Goal: Information Seeking & Learning: Find specific fact

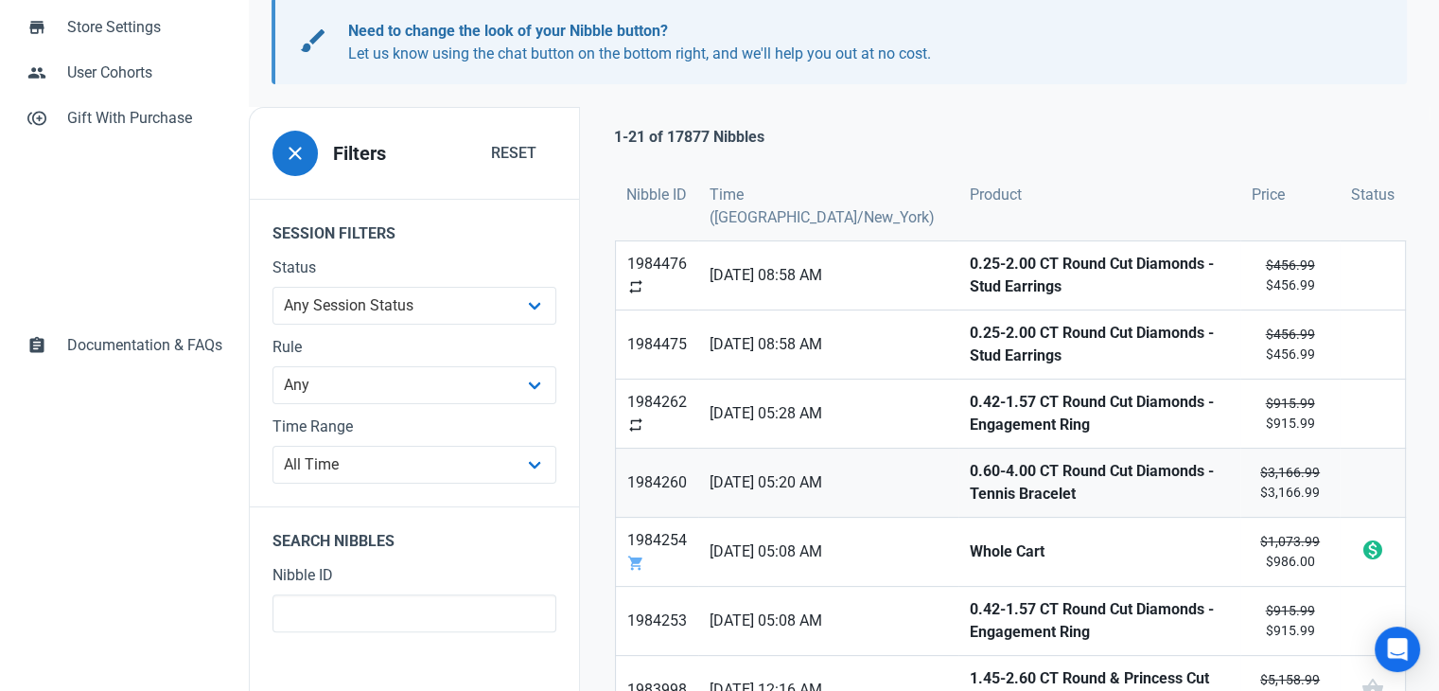
scroll to position [378, 0]
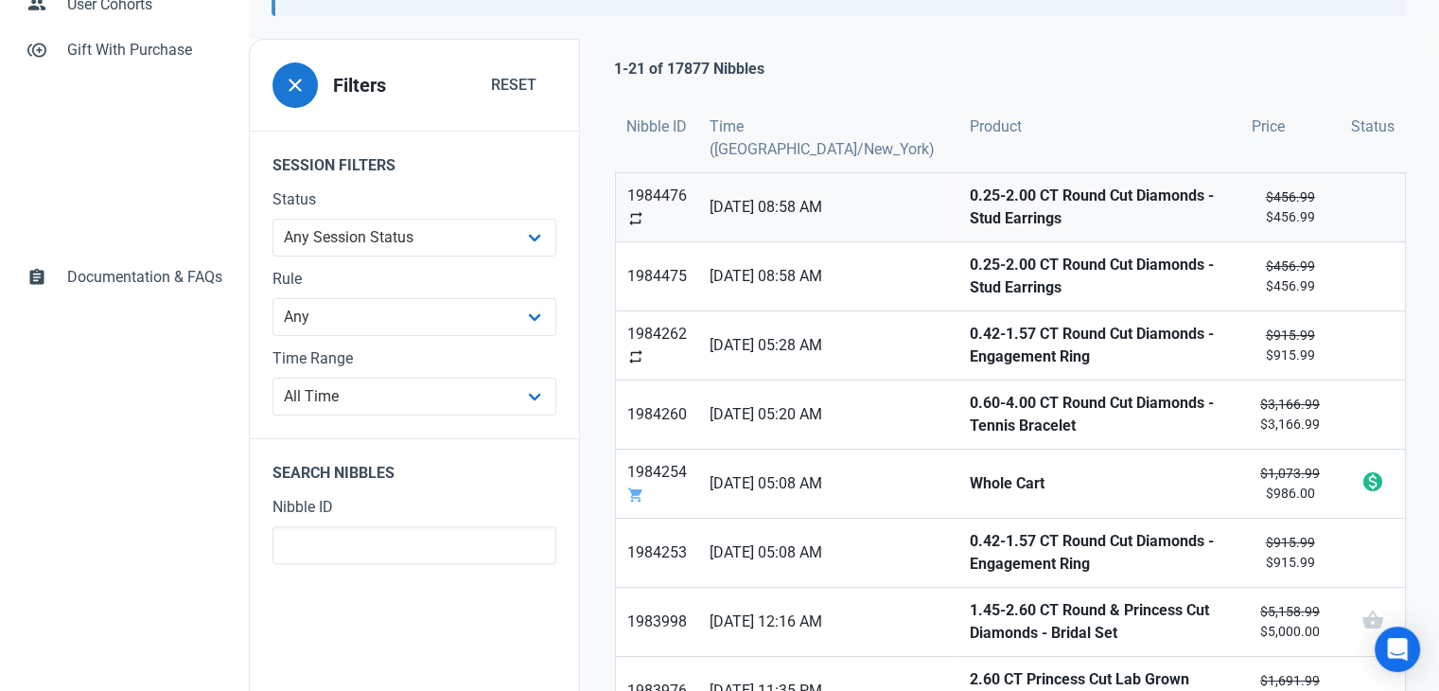
click at [970, 217] on strong "0.25-2.00 CT Round Cut Diamonds - Stud Earrings" at bounding box center [1099, 206] width 259 height 45
click at [970, 271] on strong "0.25-2.00 CT Round Cut Diamonds - Stud Earrings" at bounding box center [1099, 276] width 259 height 45
click at [958, 320] on link "0.42-1.57 CT Round Cut Diamonds - Engagement Ring" at bounding box center [1099, 345] width 282 height 68
click at [970, 399] on strong "0.60-4.00 CT Round Cut Diamonds - Tennis Bracelet" at bounding box center [1099, 414] width 259 height 45
click at [970, 484] on strong "Whole Cart" at bounding box center [1099, 483] width 259 height 23
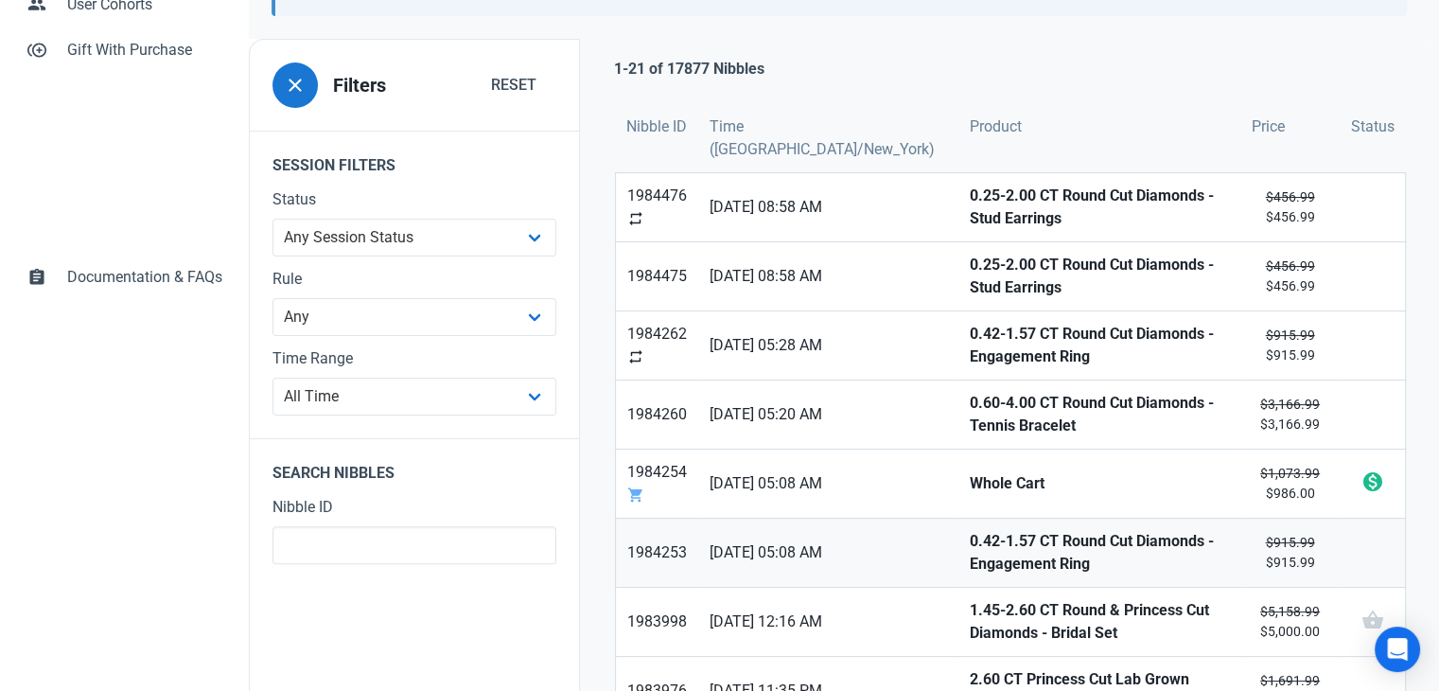
click at [970, 557] on strong "0.42-1.57 CT Round Cut Diamonds - Engagement Ring" at bounding box center [1099, 552] width 259 height 45
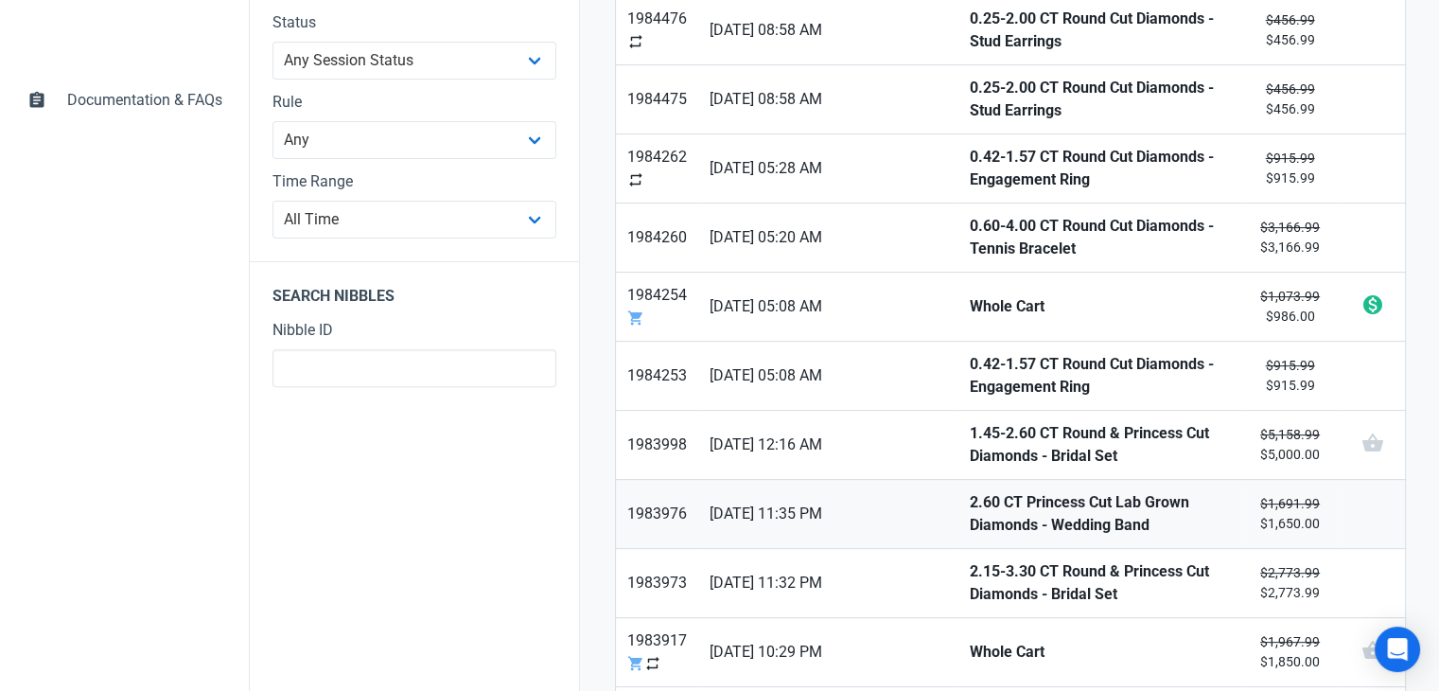
scroll to position [568, 0]
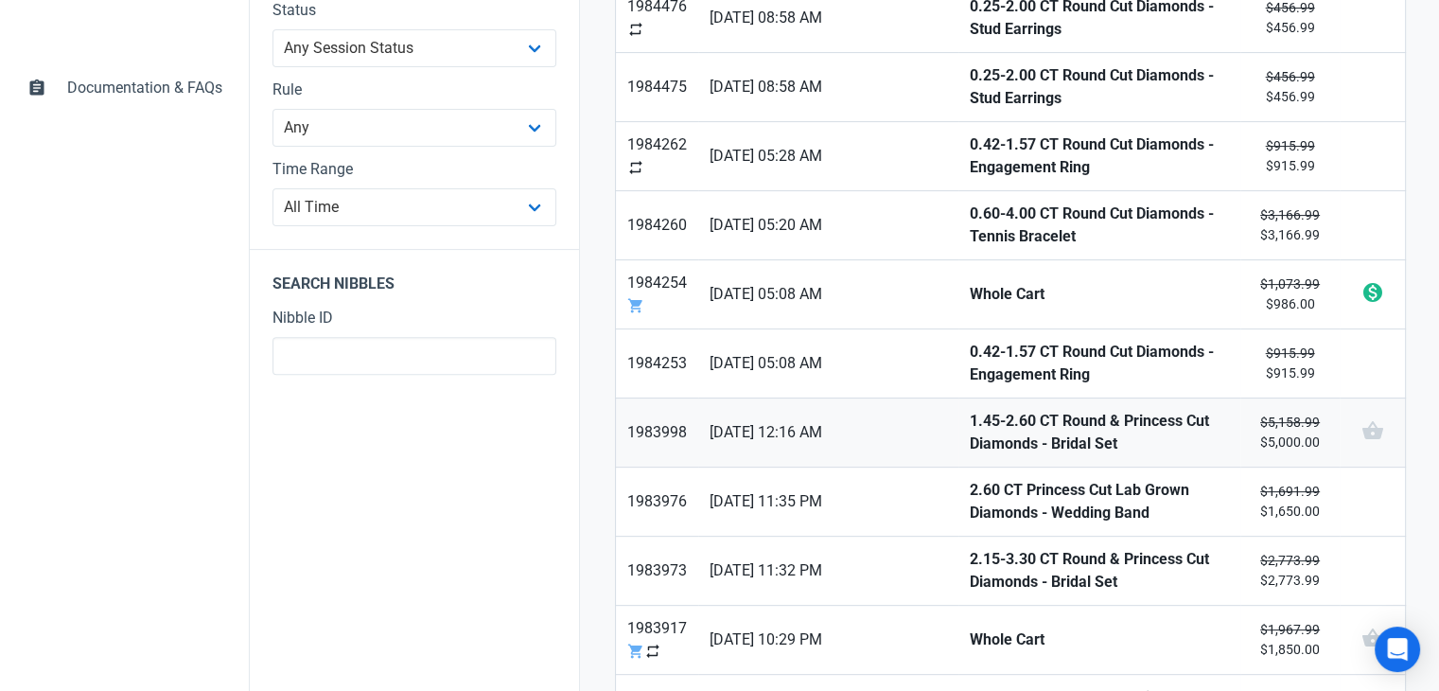
click at [970, 429] on strong "1.45-2.60 CT Round & Princess Cut Diamonds - Bridal Set" at bounding box center [1099, 432] width 259 height 45
click at [958, 510] on link "2.60 CT Princess Cut Lab Grown Diamonds - Wedding Band" at bounding box center [1099, 501] width 282 height 68
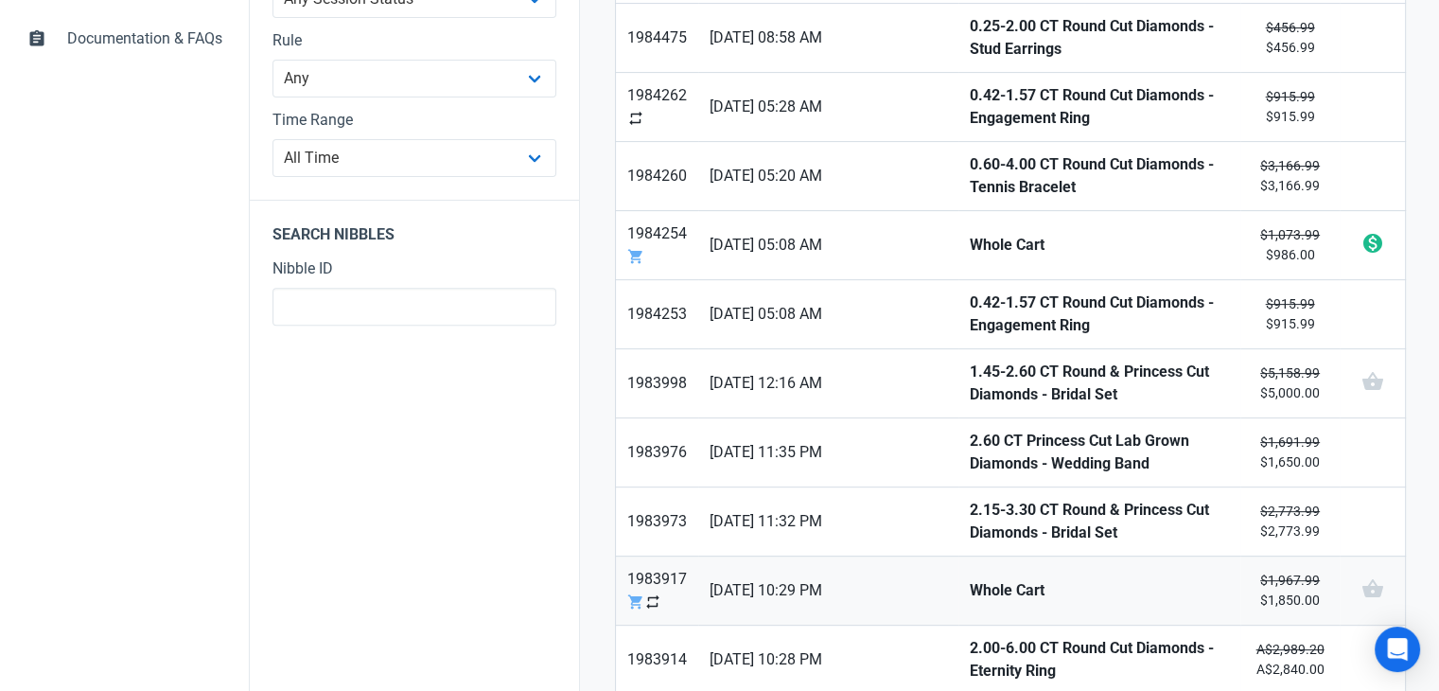
scroll to position [662, 0]
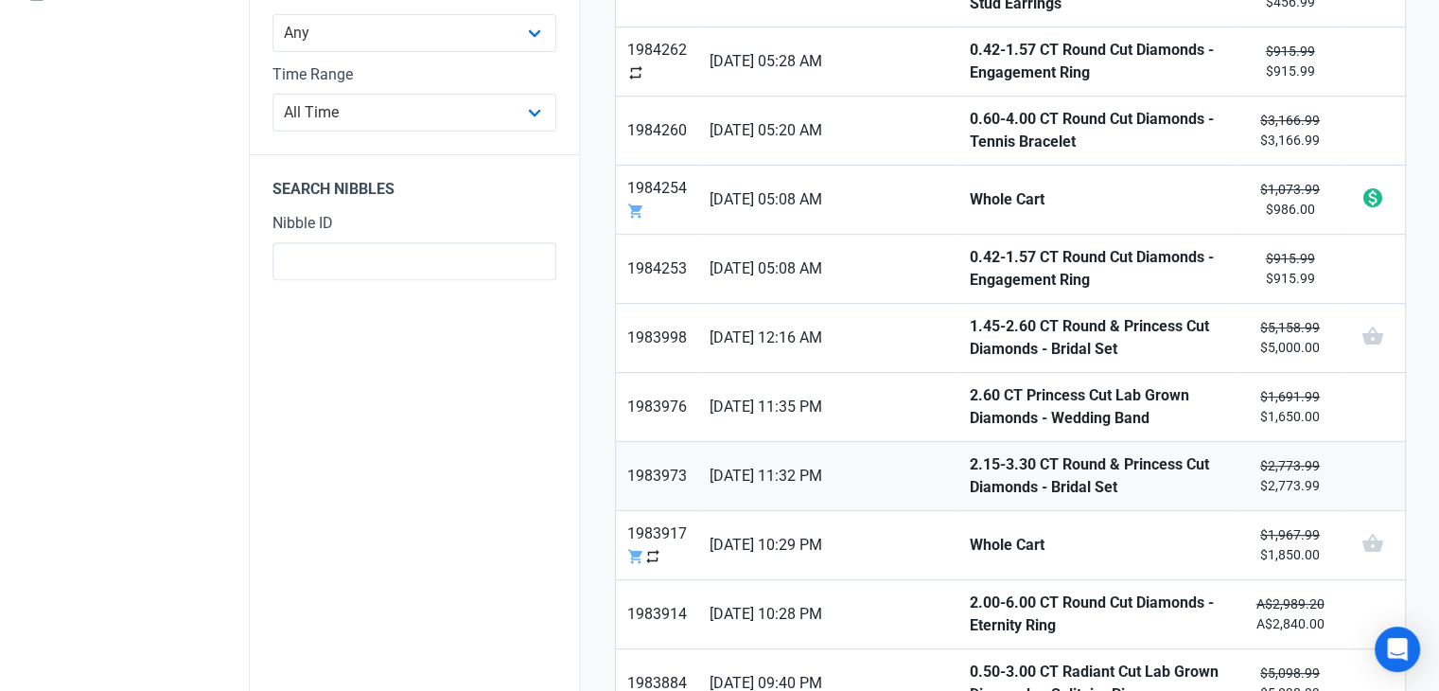
click at [970, 484] on strong "2.15-3.30 CT Round & Princess Cut Diamonds - Bridal Set" at bounding box center [1099, 475] width 259 height 45
click at [970, 535] on strong "Whole Cart" at bounding box center [1099, 545] width 259 height 23
click at [958, 628] on link "2.00-6.00 CT Round Cut Diamonds - Eternity Ring" at bounding box center [1099, 614] width 282 height 68
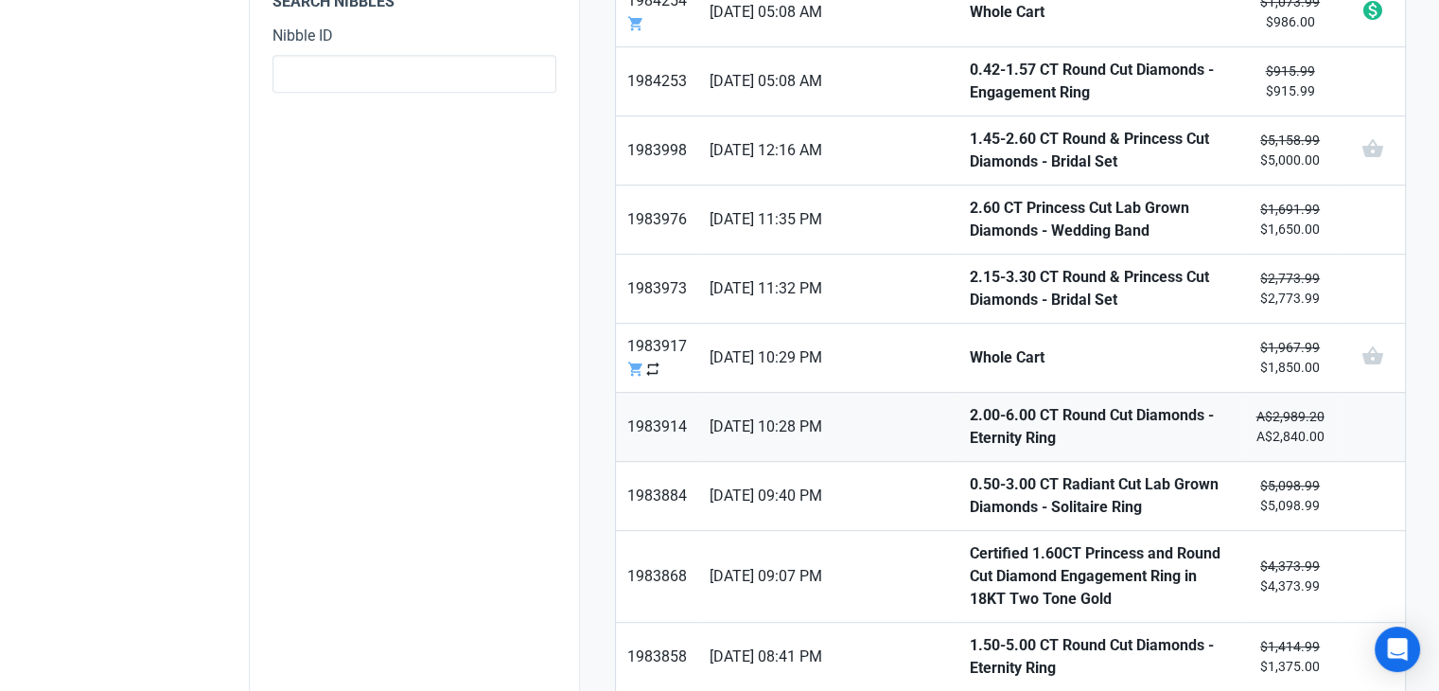
scroll to position [851, 0]
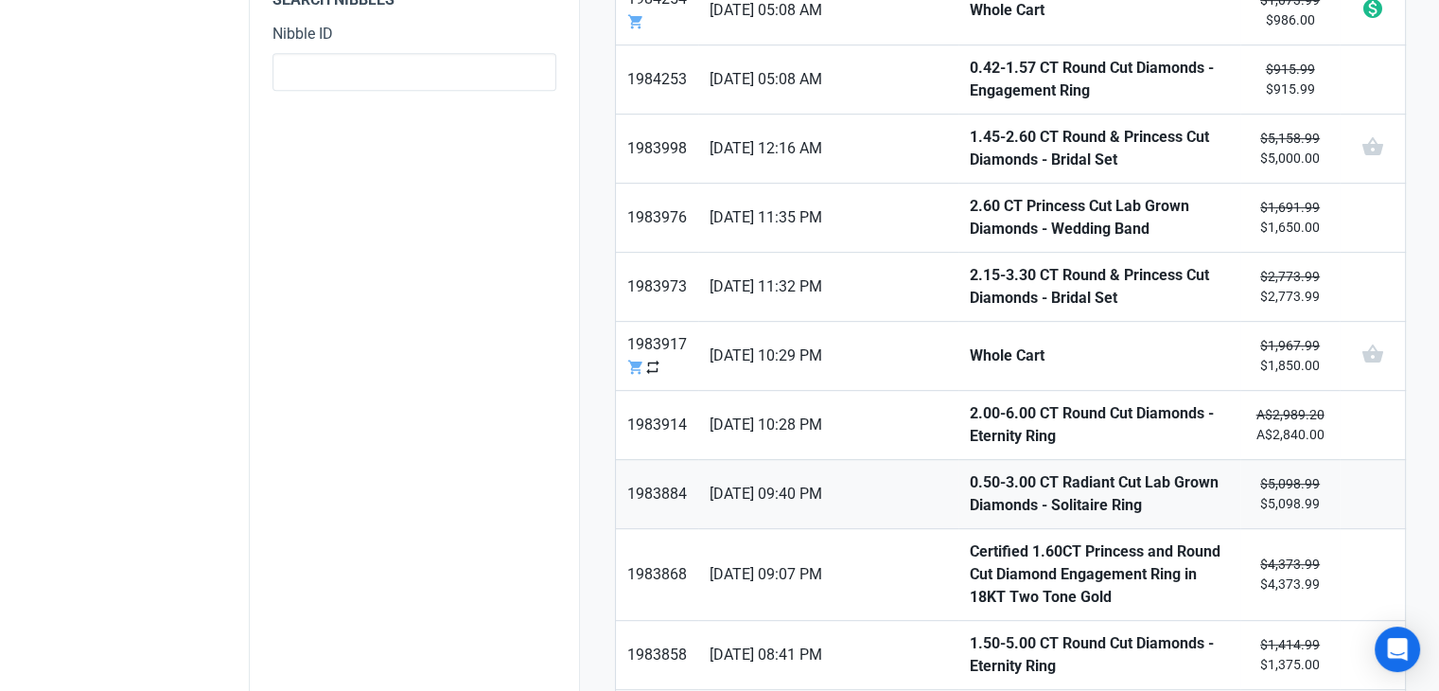
click at [970, 485] on strong "0.50-3.00 CT Radiant Cut Lab Grown Diamonds - Solitaire Ring" at bounding box center [1099, 493] width 259 height 45
click at [970, 555] on strong "Certified 1.60CT Princess and Round Cut Diamond Engagement Ring in 18KT Two Ton…" at bounding box center [1099, 574] width 259 height 68
click at [970, 649] on strong "1.50-5.00 CT Round Cut Diamonds - Eternity Ring" at bounding box center [1099, 654] width 259 height 45
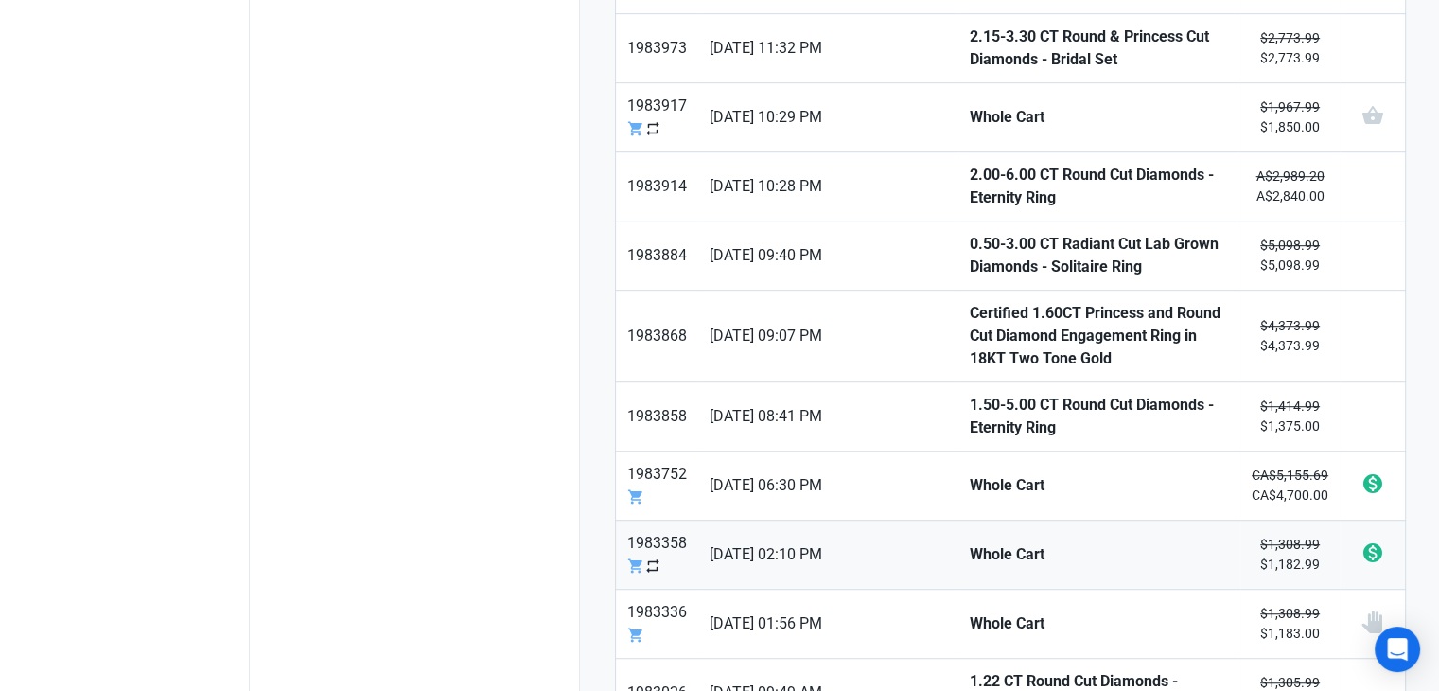
scroll to position [1135, 0]
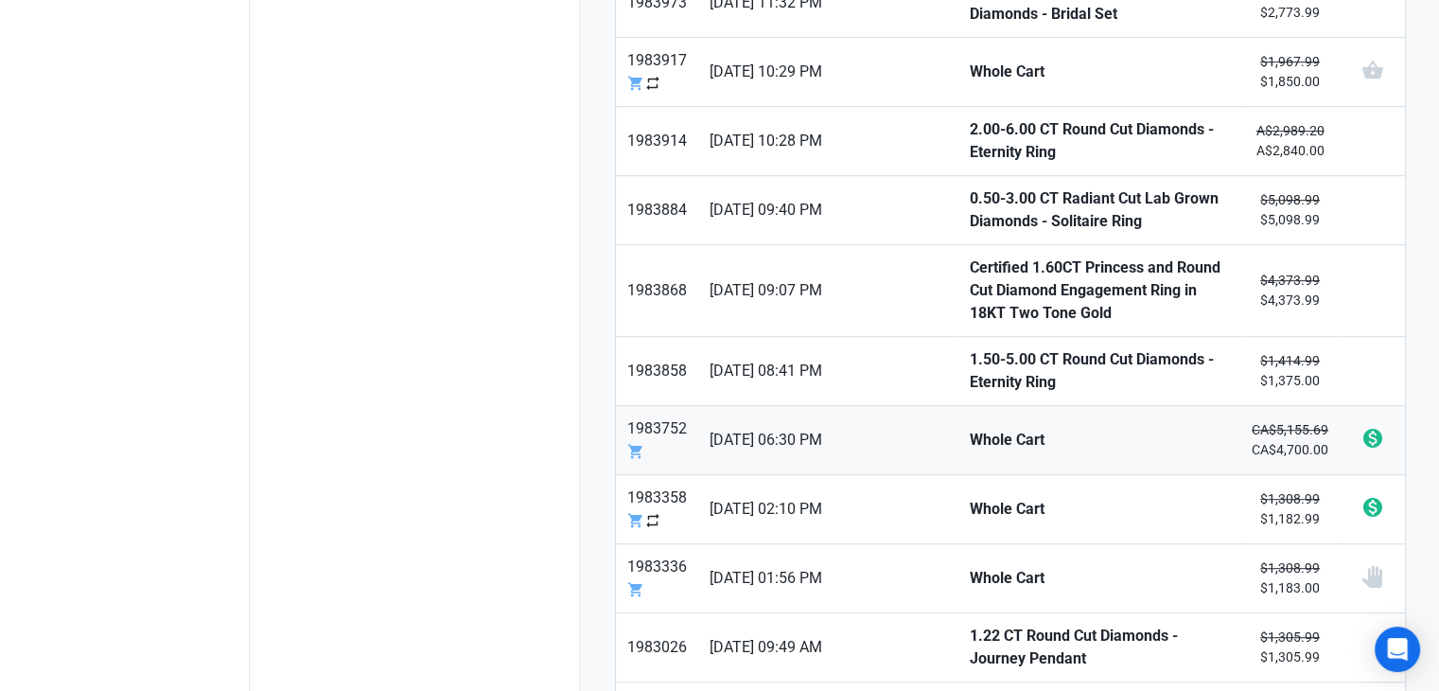
click at [970, 429] on strong "Whole Cart" at bounding box center [1099, 440] width 259 height 23
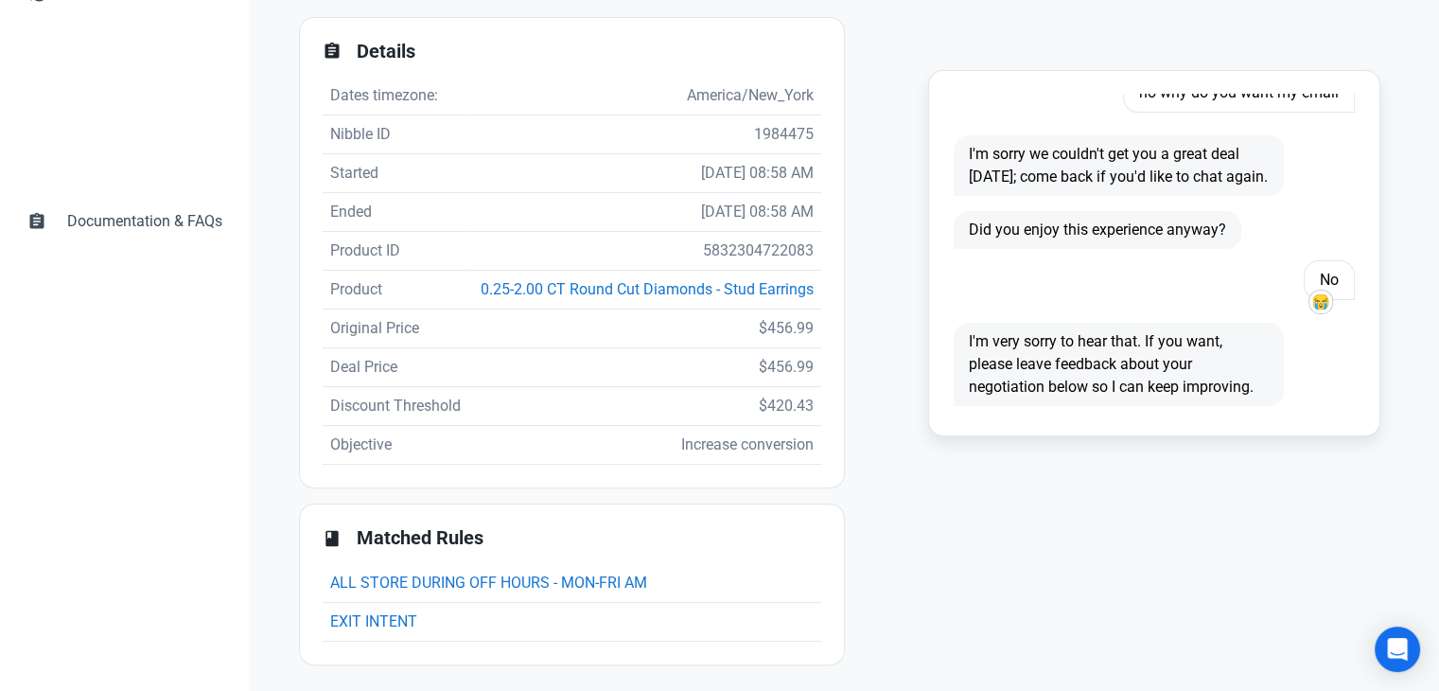
scroll to position [484, 0]
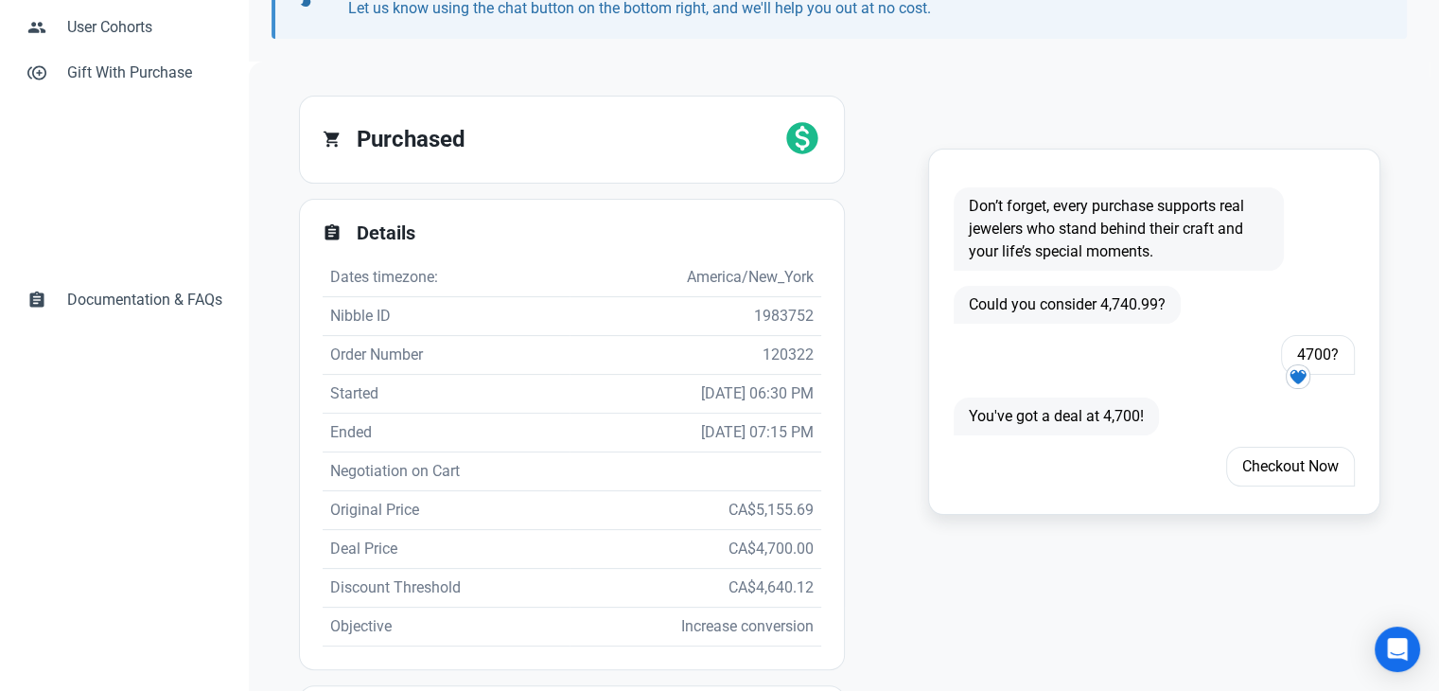
scroll to position [219, 0]
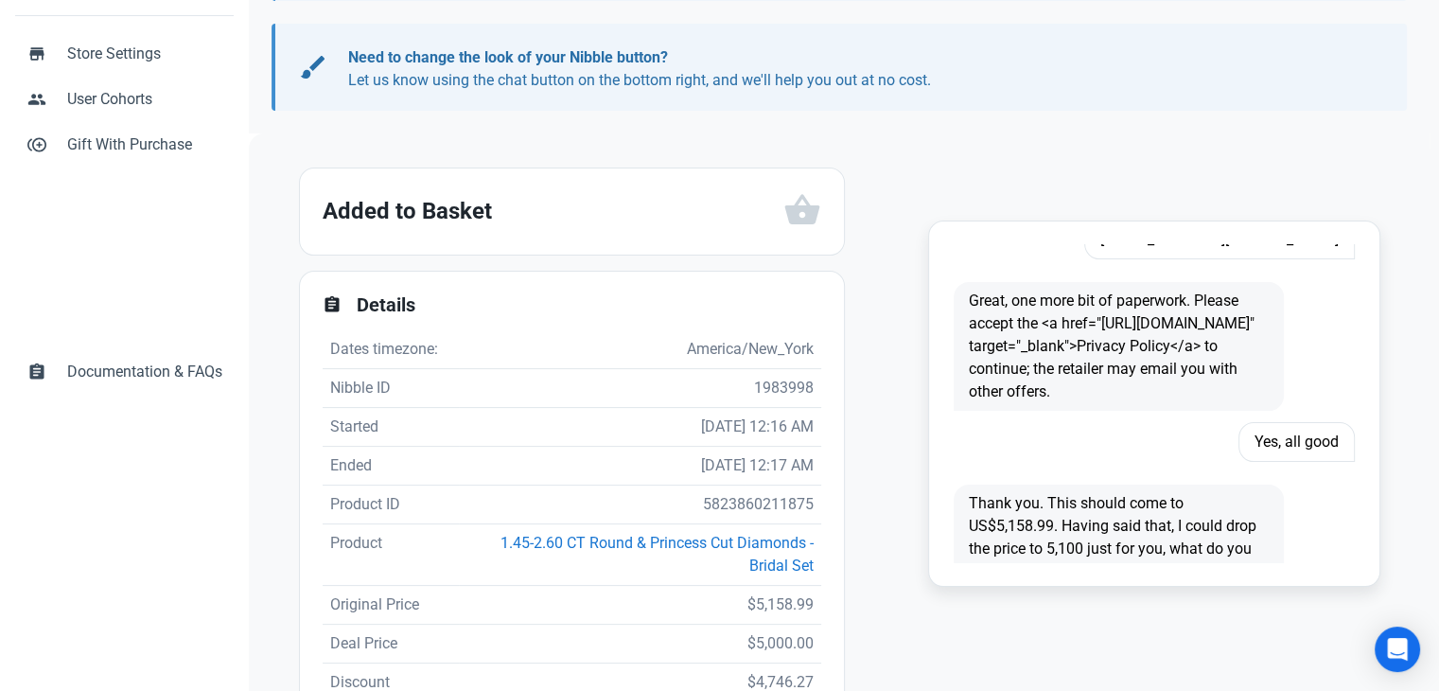
scroll to position [95, 0]
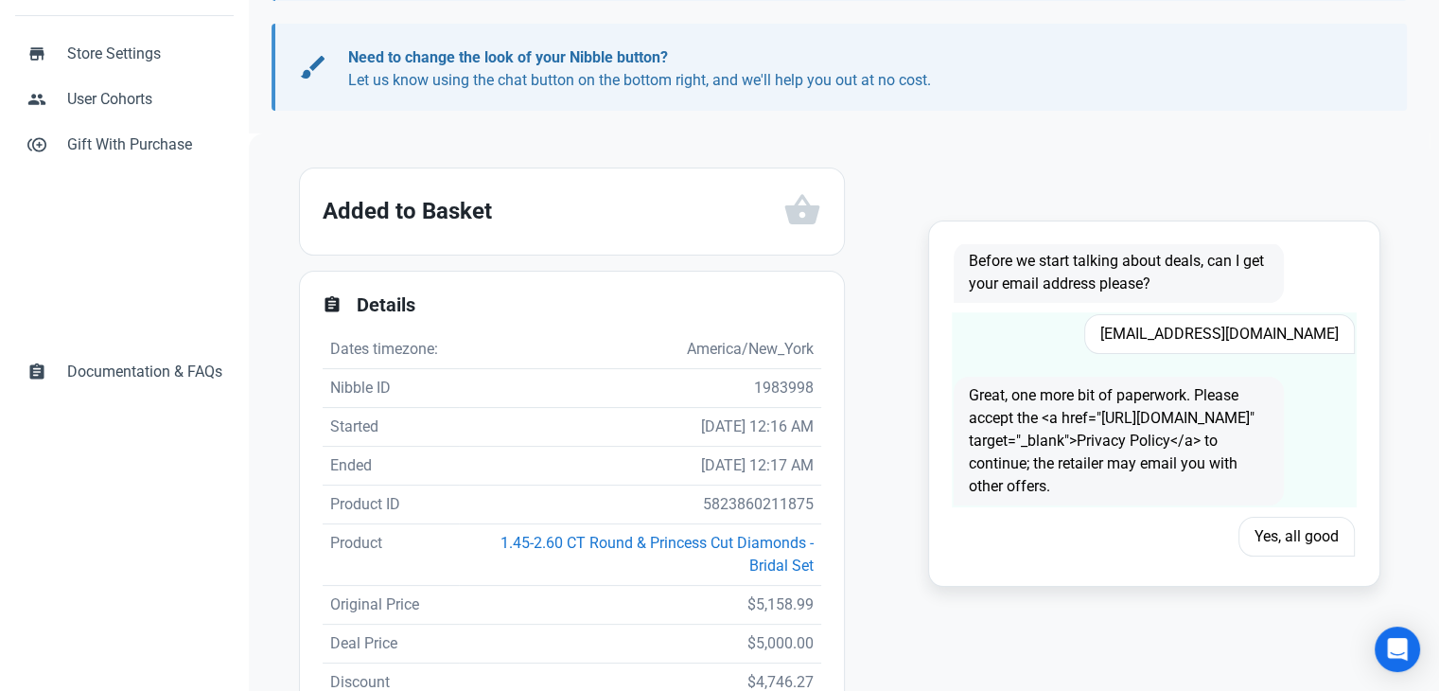
click at [1226, 324] on span "[EMAIL_ADDRESS][DOMAIN_NAME]" at bounding box center [1219, 334] width 271 height 40
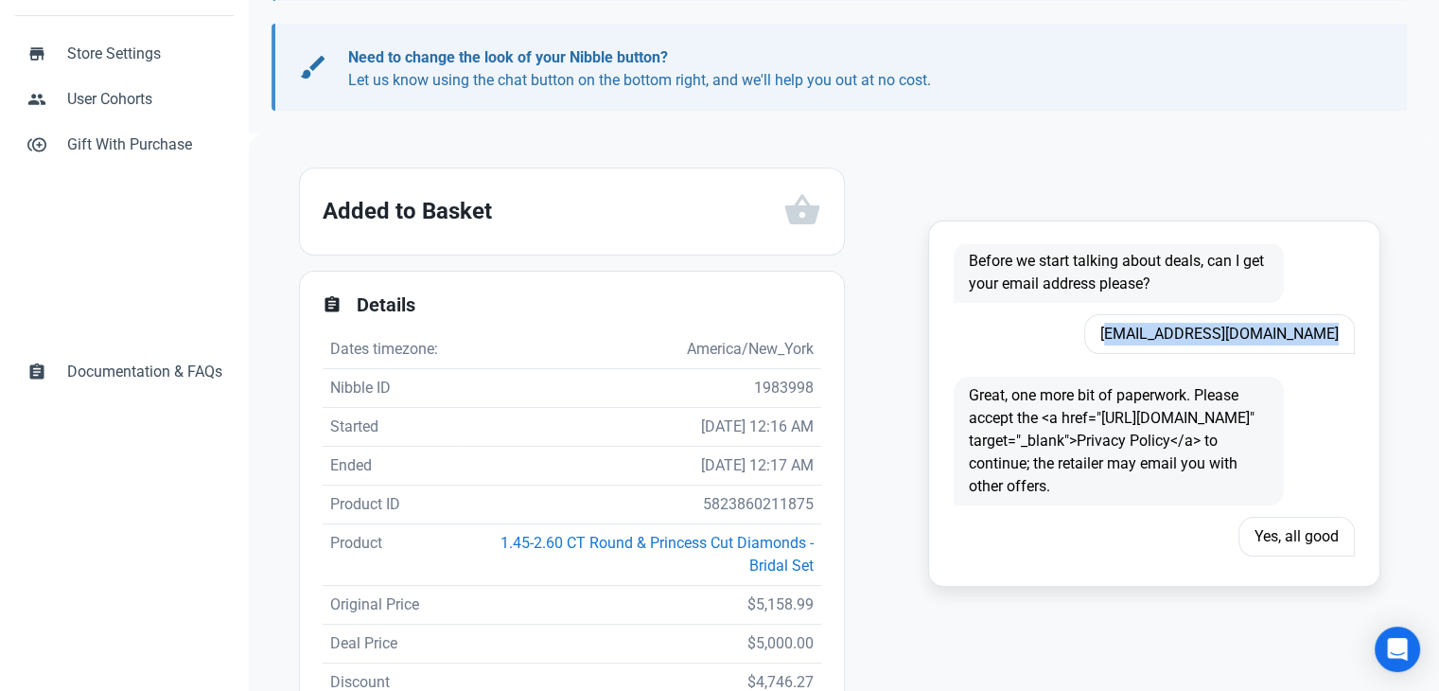
copy span "[EMAIL_ADDRESS][DOMAIN_NAME]"
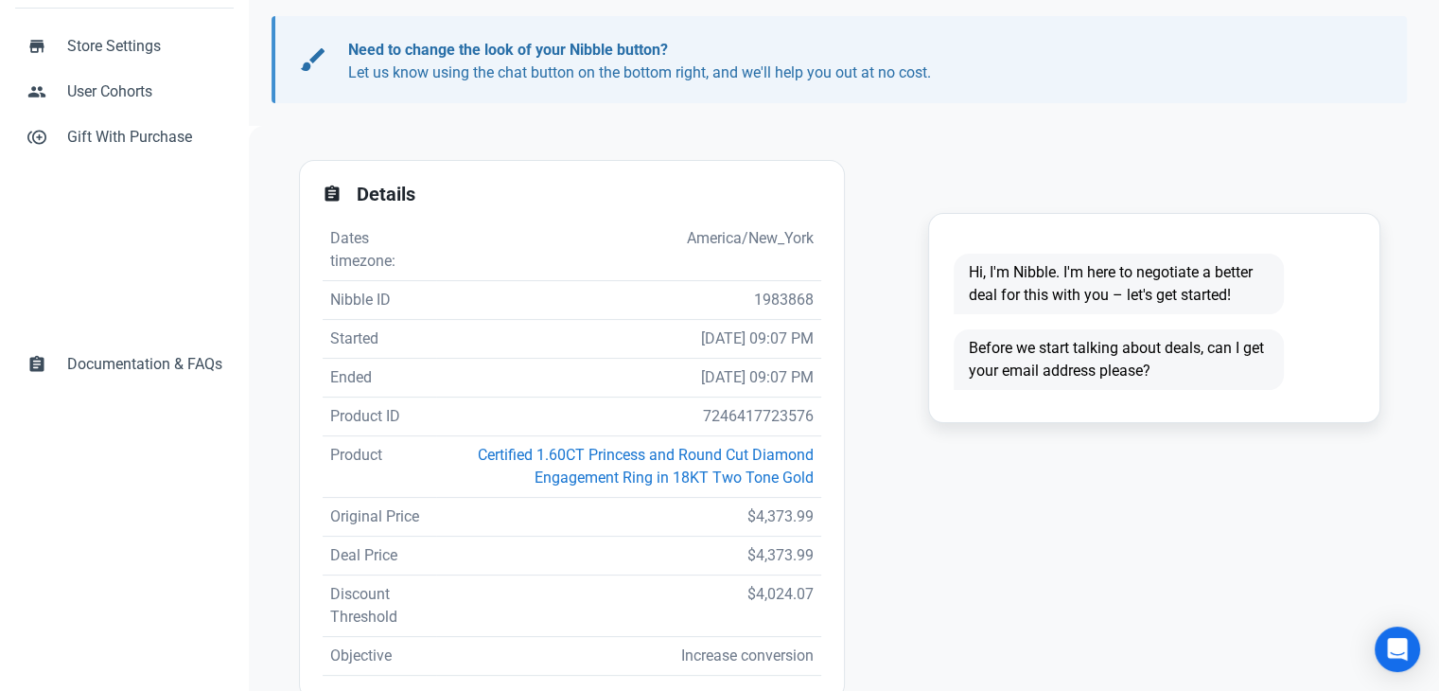
scroll to position [378, 0]
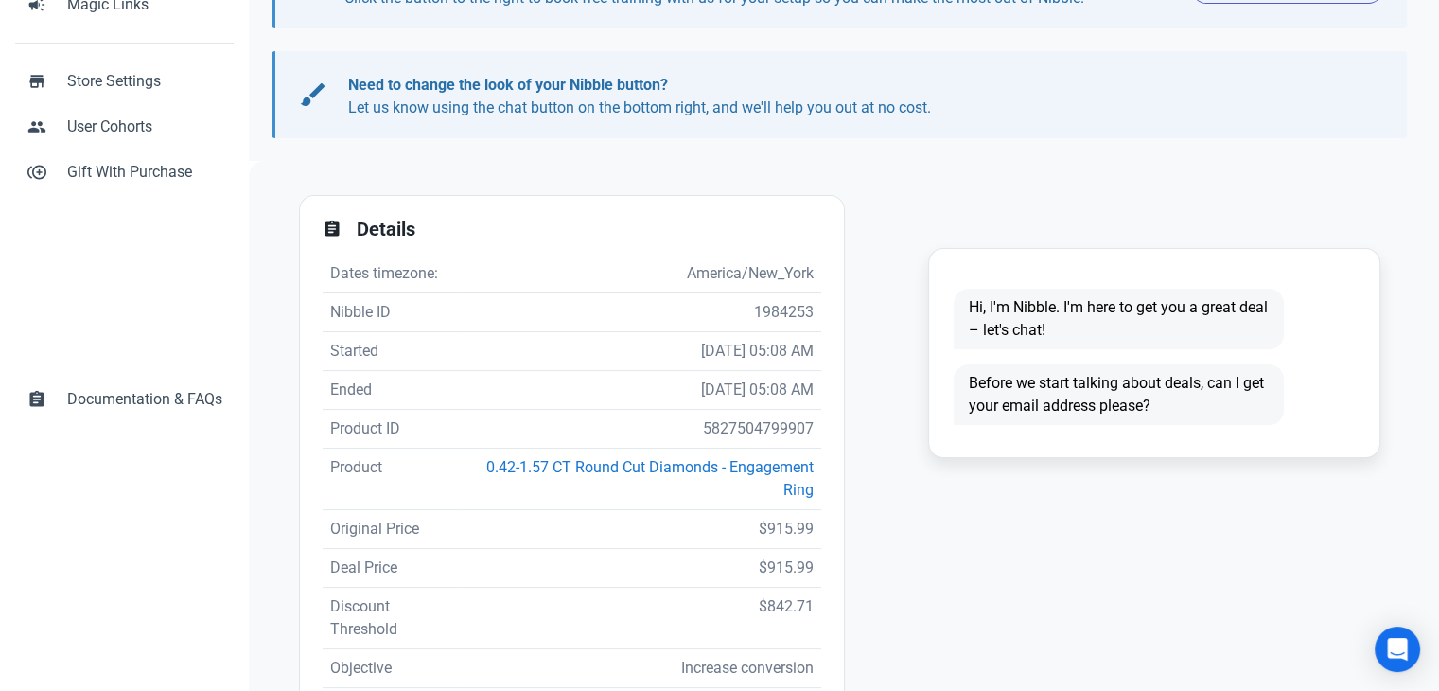
scroll to position [284, 0]
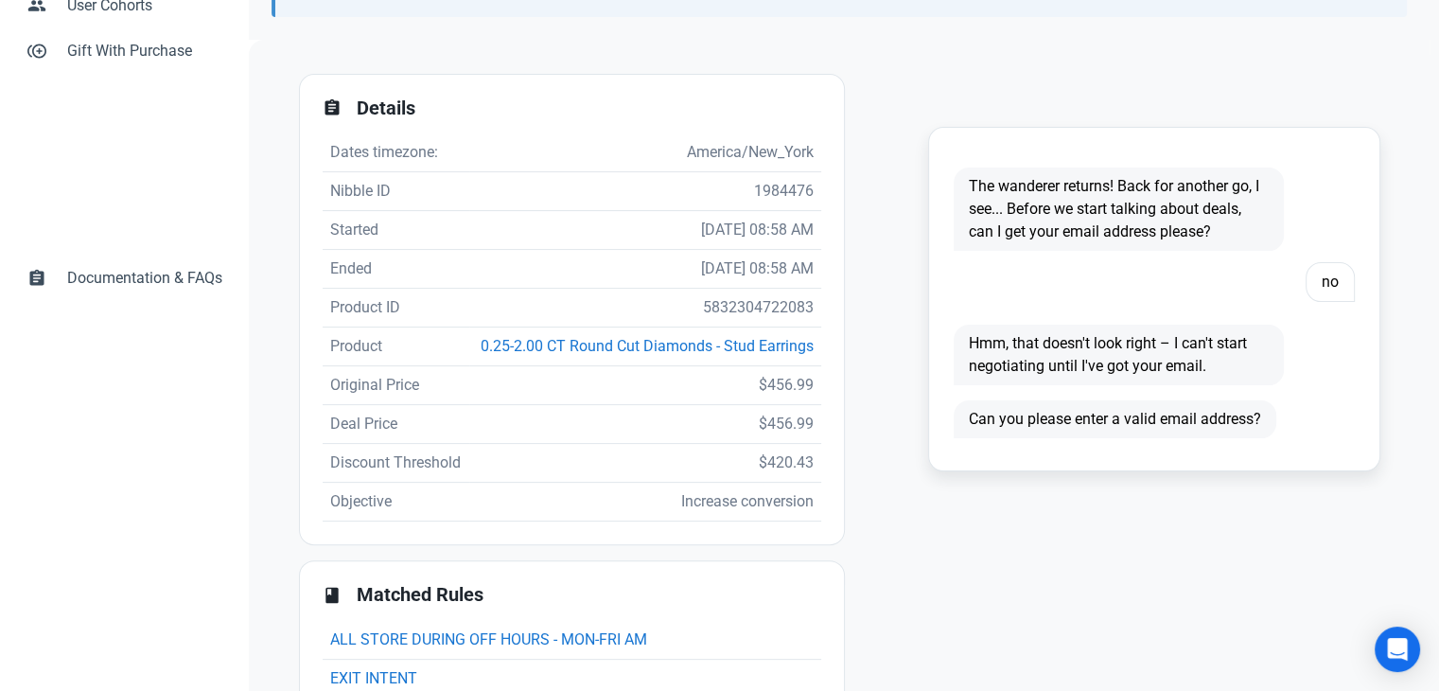
scroll to position [378, 0]
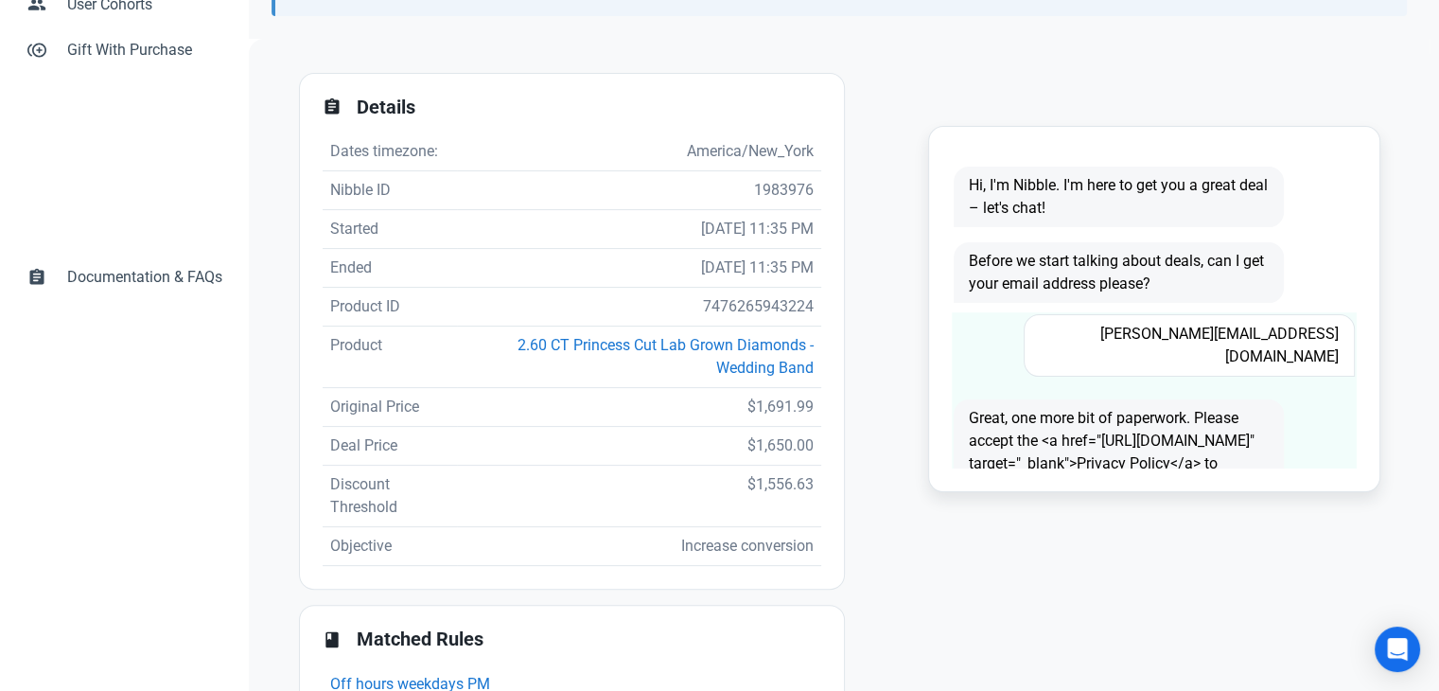
click at [1199, 318] on span "[PERSON_NAME][EMAIL_ADDRESS][DOMAIN_NAME]" at bounding box center [1189, 345] width 330 height 62
click at [1206, 324] on span "[PERSON_NAME][EMAIL_ADDRESS][DOMAIN_NAME]" at bounding box center [1189, 345] width 330 height 62
click at [1204, 325] on span "[PERSON_NAME][EMAIL_ADDRESS][DOMAIN_NAME]" at bounding box center [1189, 345] width 330 height 62
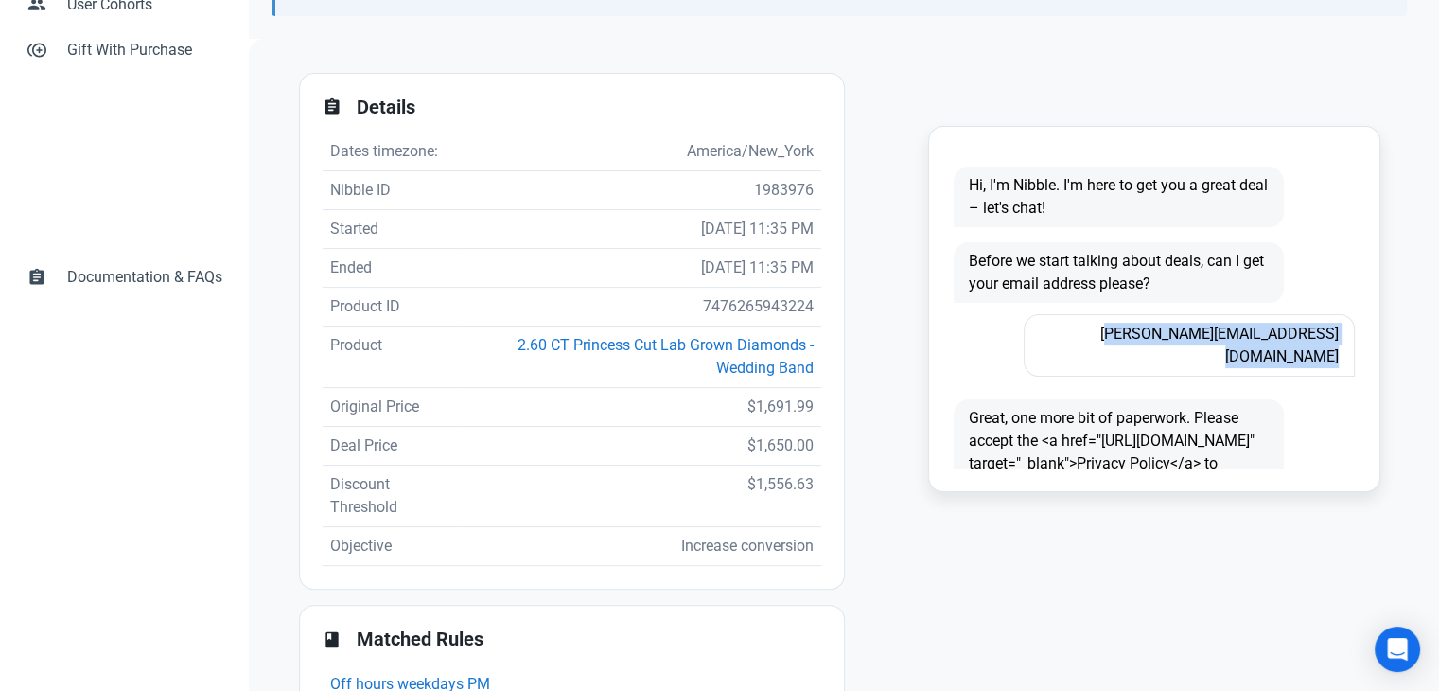
copy span "[PERSON_NAME][EMAIL_ADDRESS][DOMAIN_NAME]"
click at [742, 299] on td "7476265943224" at bounding box center [639, 307] width 364 height 39
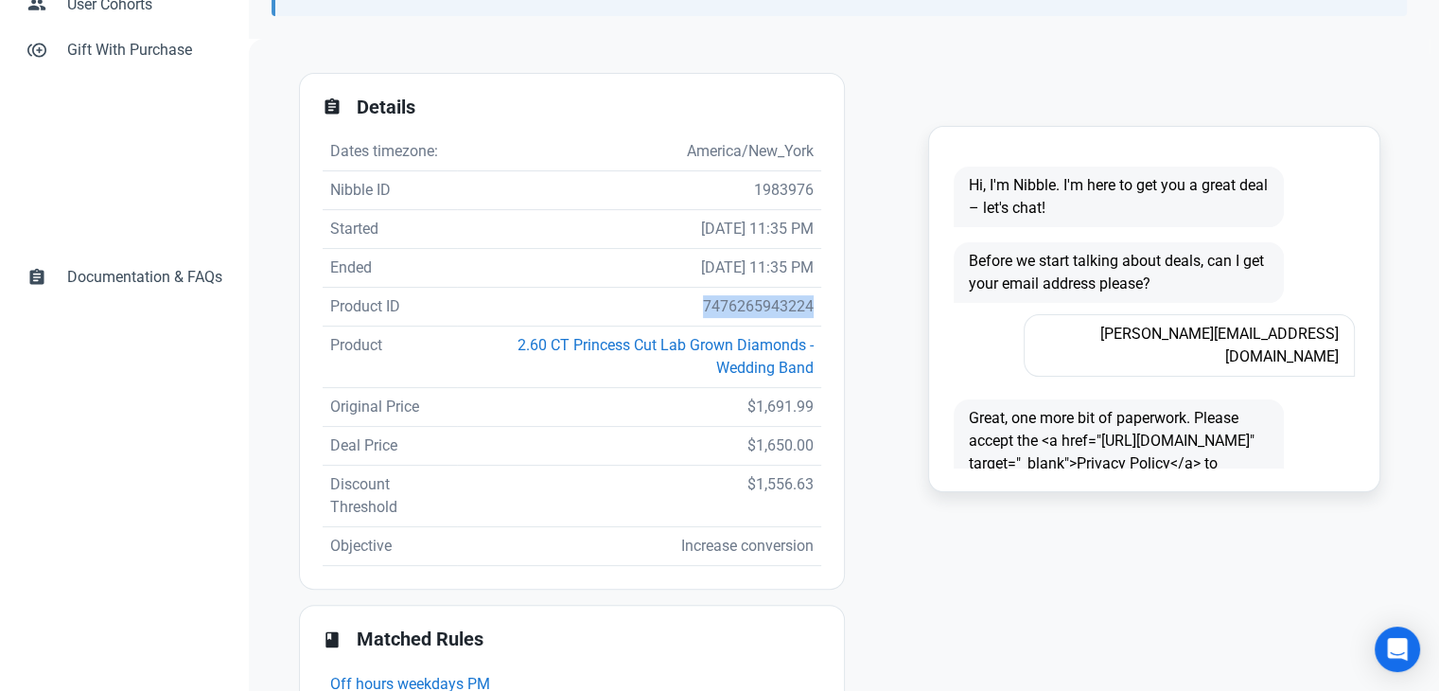
click at [742, 299] on td "7476265943224" at bounding box center [639, 307] width 364 height 39
copy td "7476265943224"
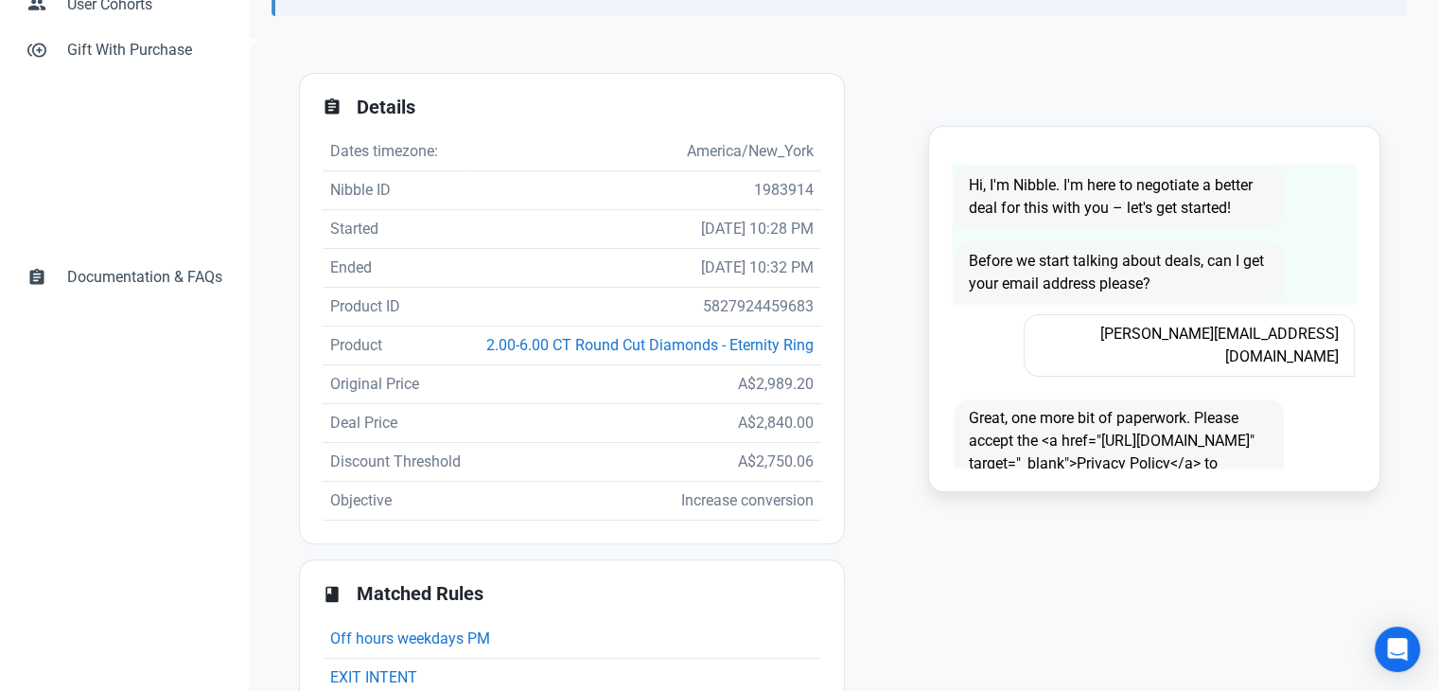
scroll to position [95, 0]
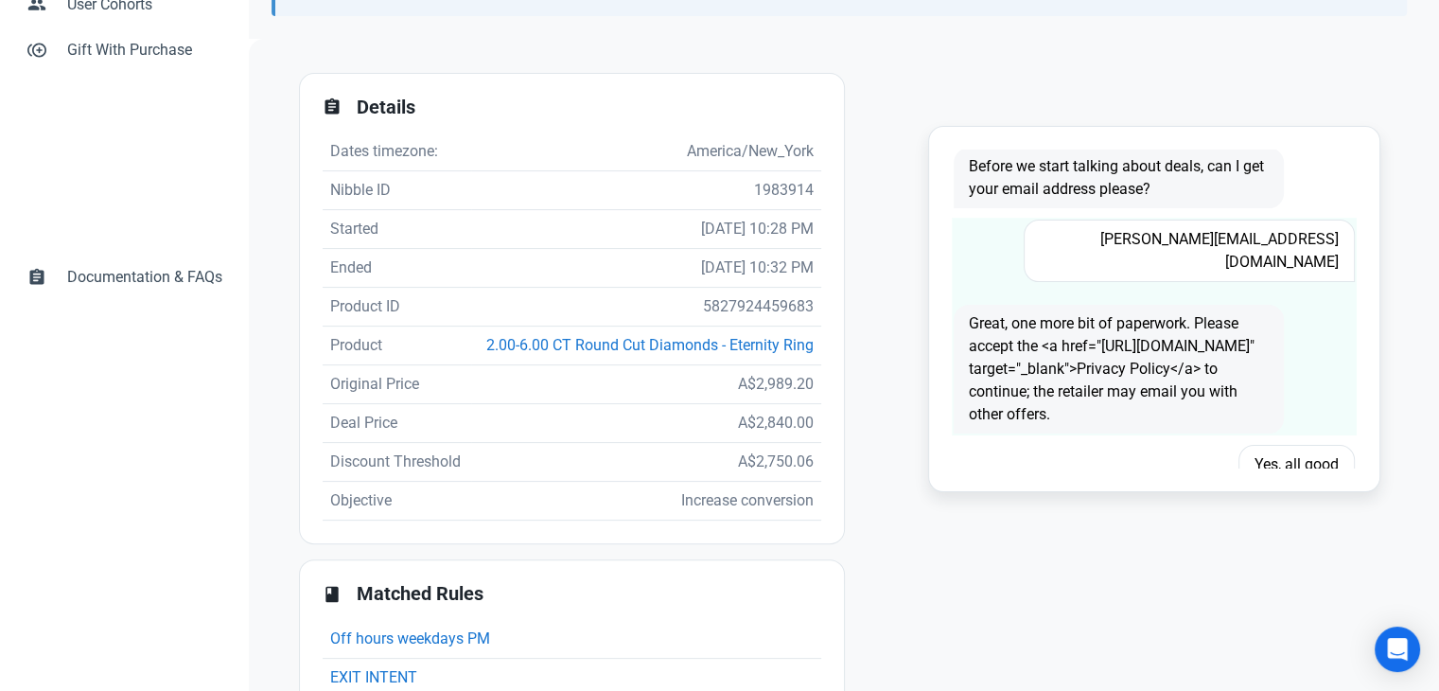
click at [1240, 232] on span "Kerry.rkw@gmail.com" at bounding box center [1189, 250] width 330 height 62
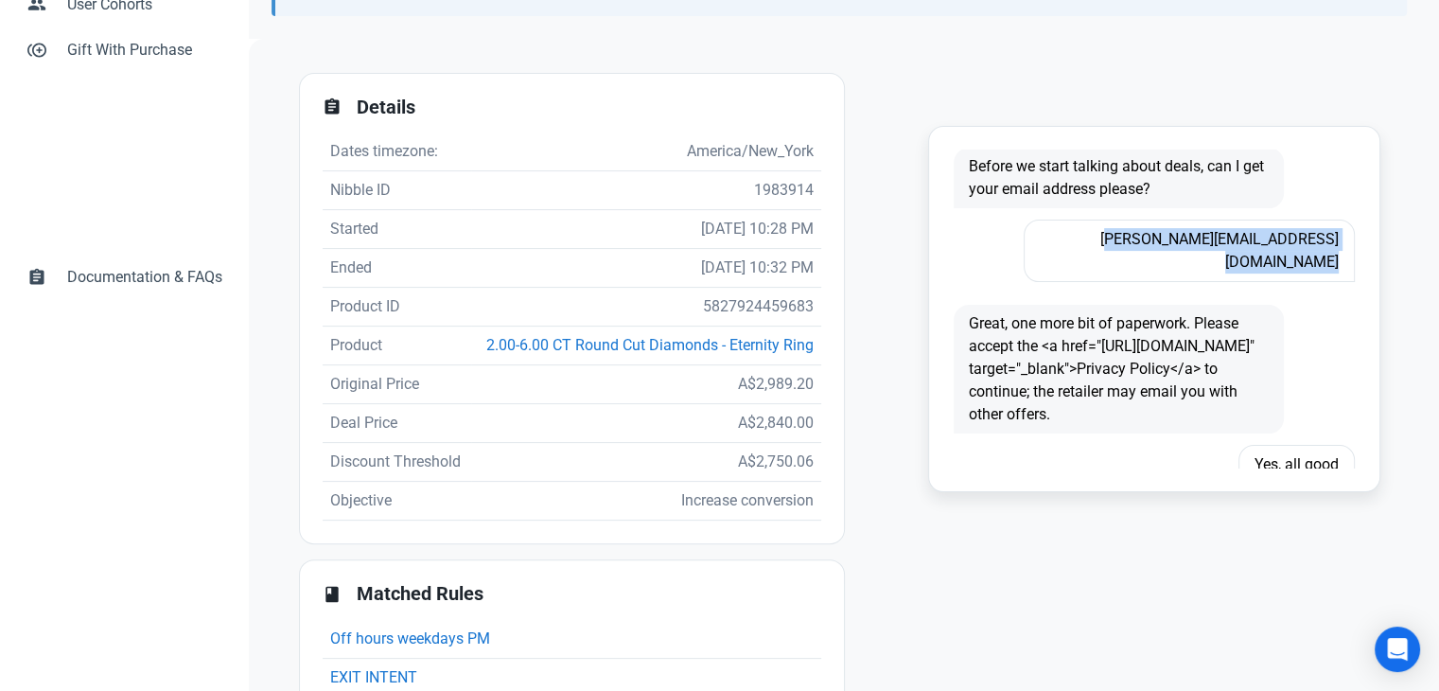
copy span "Kerry.rkw@gmail.com"
click at [751, 311] on td "5827924459683" at bounding box center [646, 307] width 350 height 39
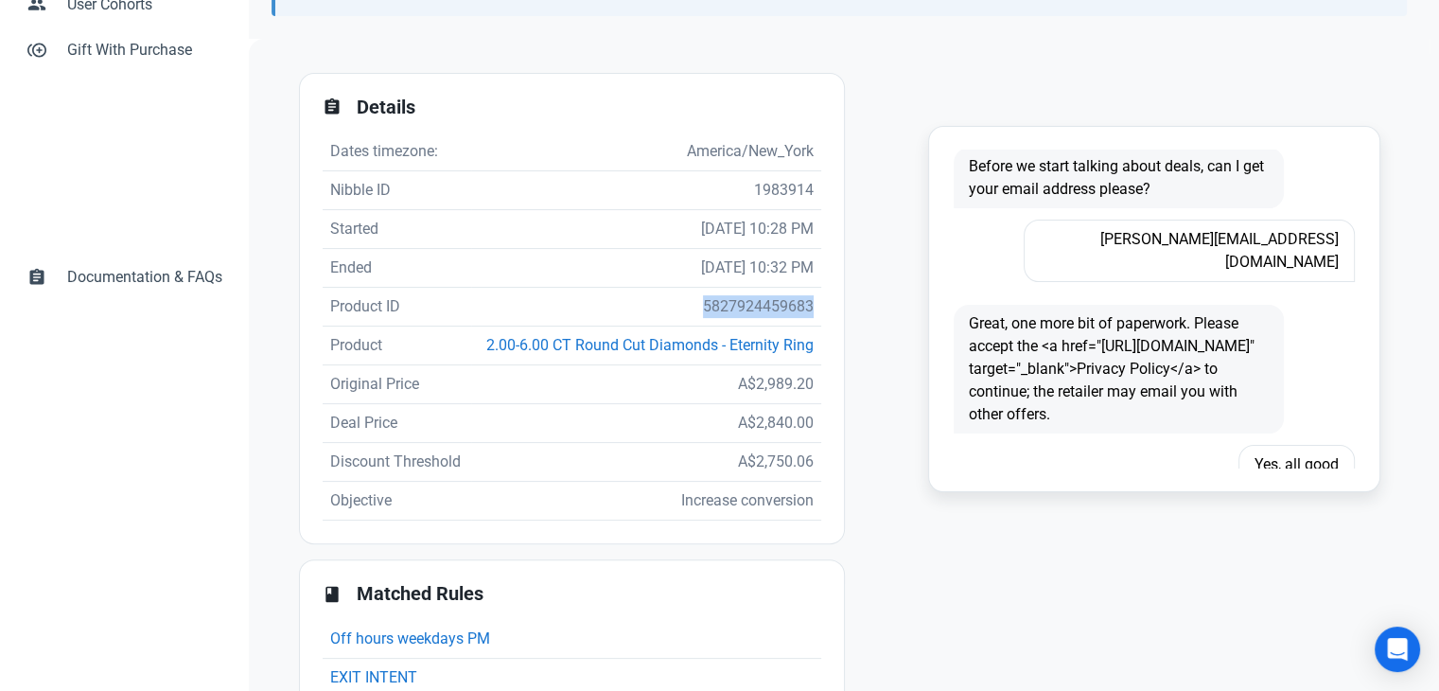
click at [752, 311] on td "5827924459683" at bounding box center [646, 307] width 350 height 39
copy td "5827924459683"
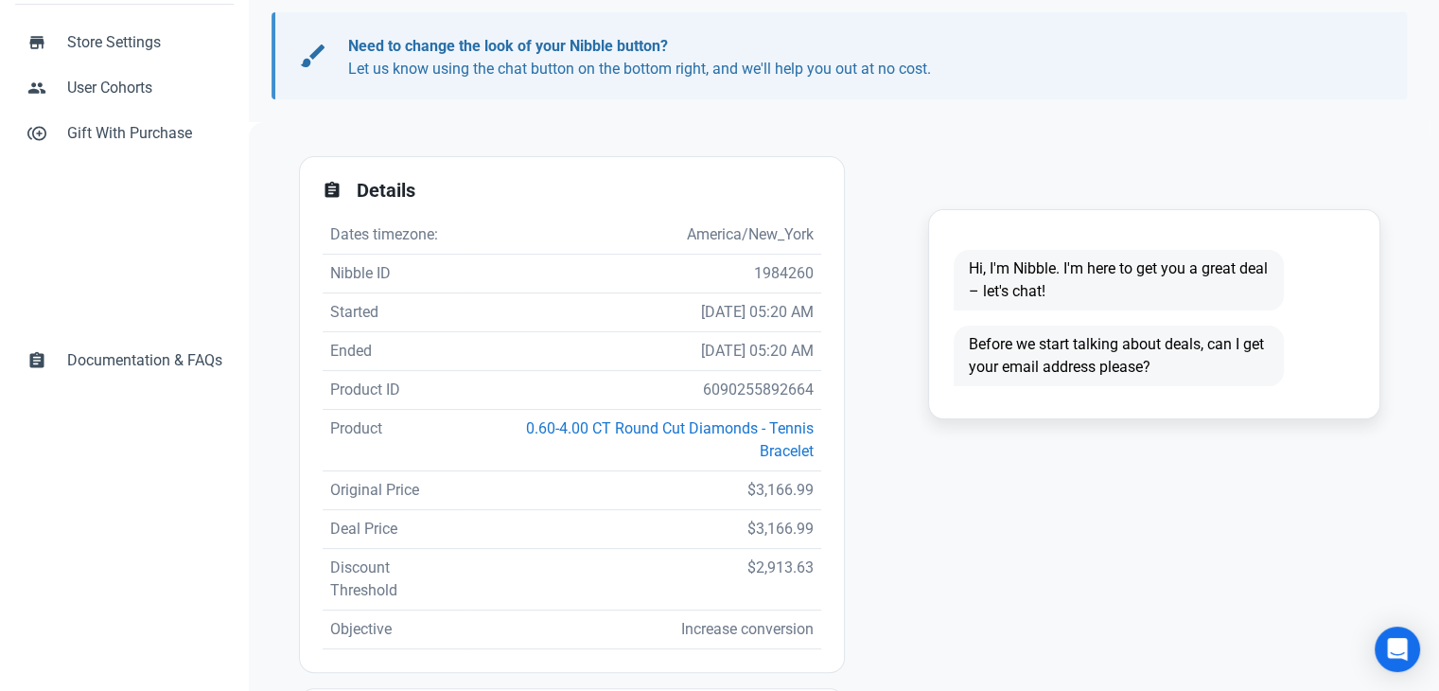
scroll to position [473, 0]
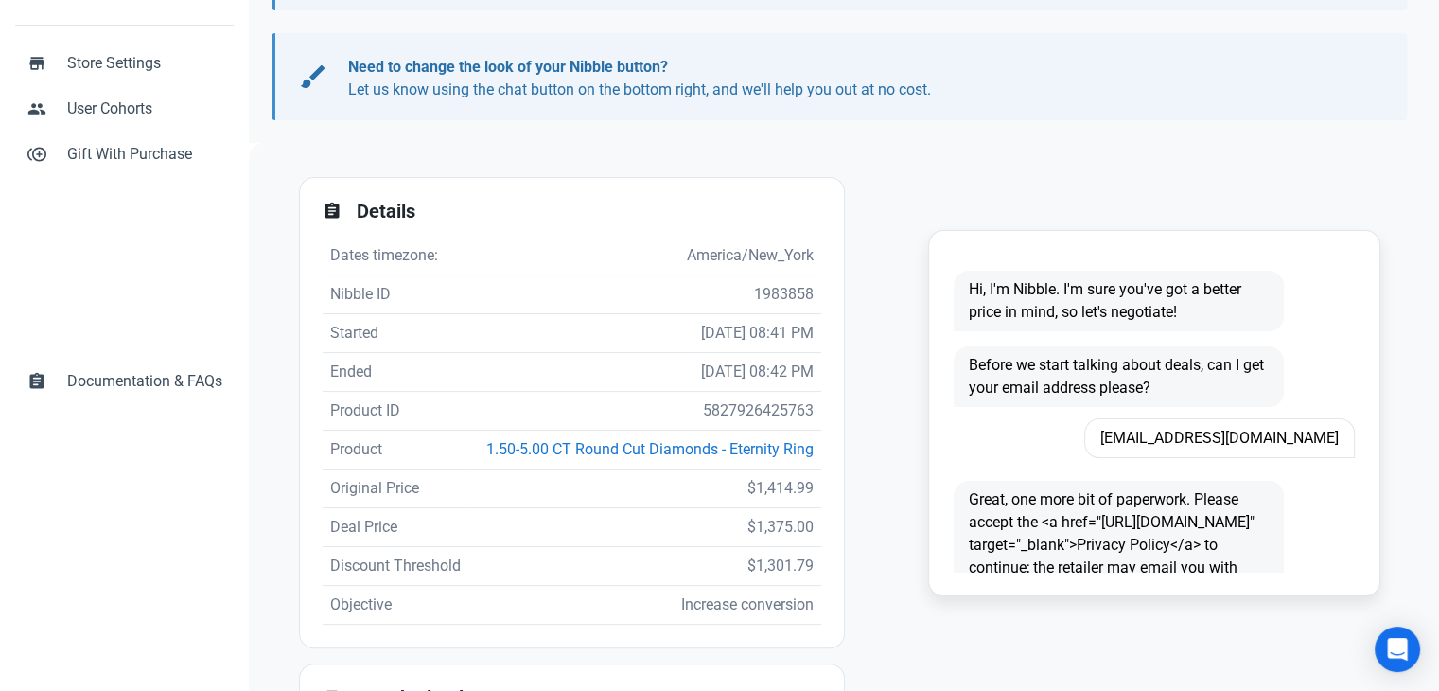
scroll to position [473, 0]
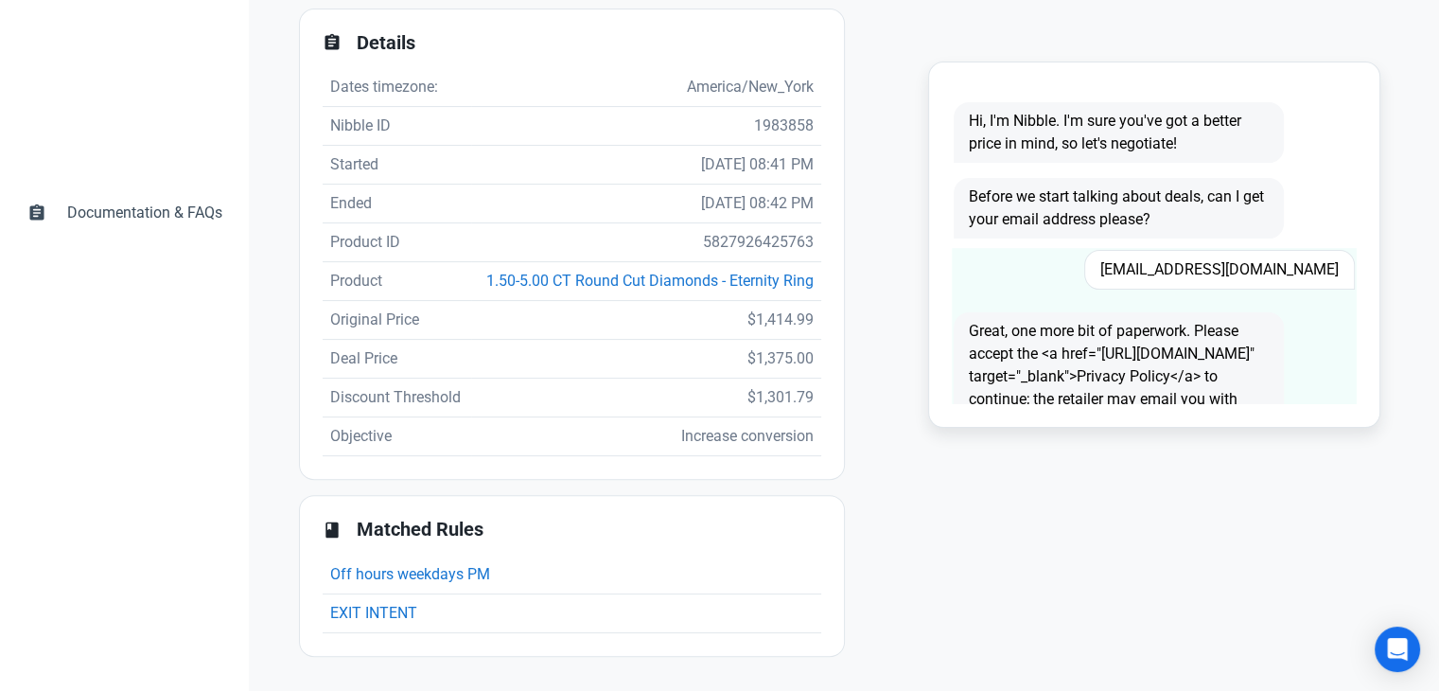
click at [1285, 250] on span "Sherlil5@msn.com" at bounding box center [1219, 270] width 271 height 40
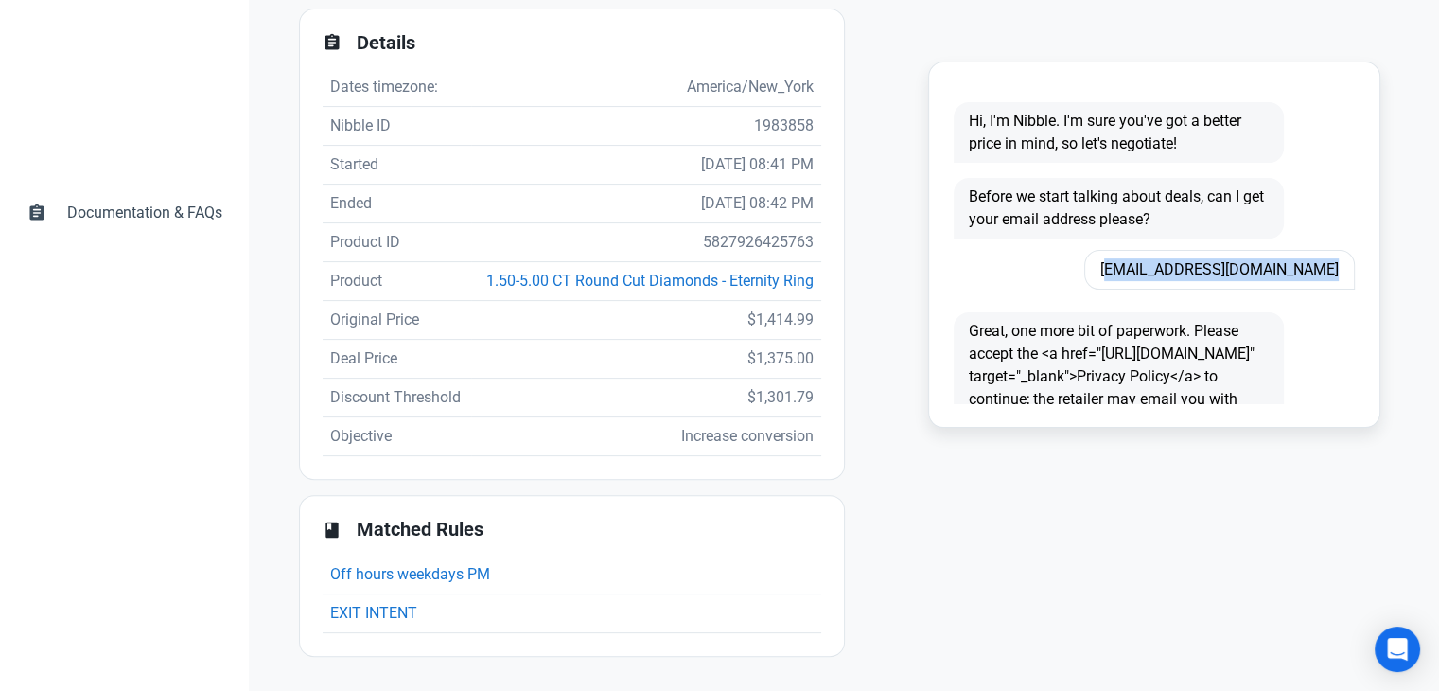
copy span "Sherlil5@msn.com"
click at [755, 223] on td "5827926425763" at bounding box center [646, 242] width 350 height 39
copy td "5827926425763"
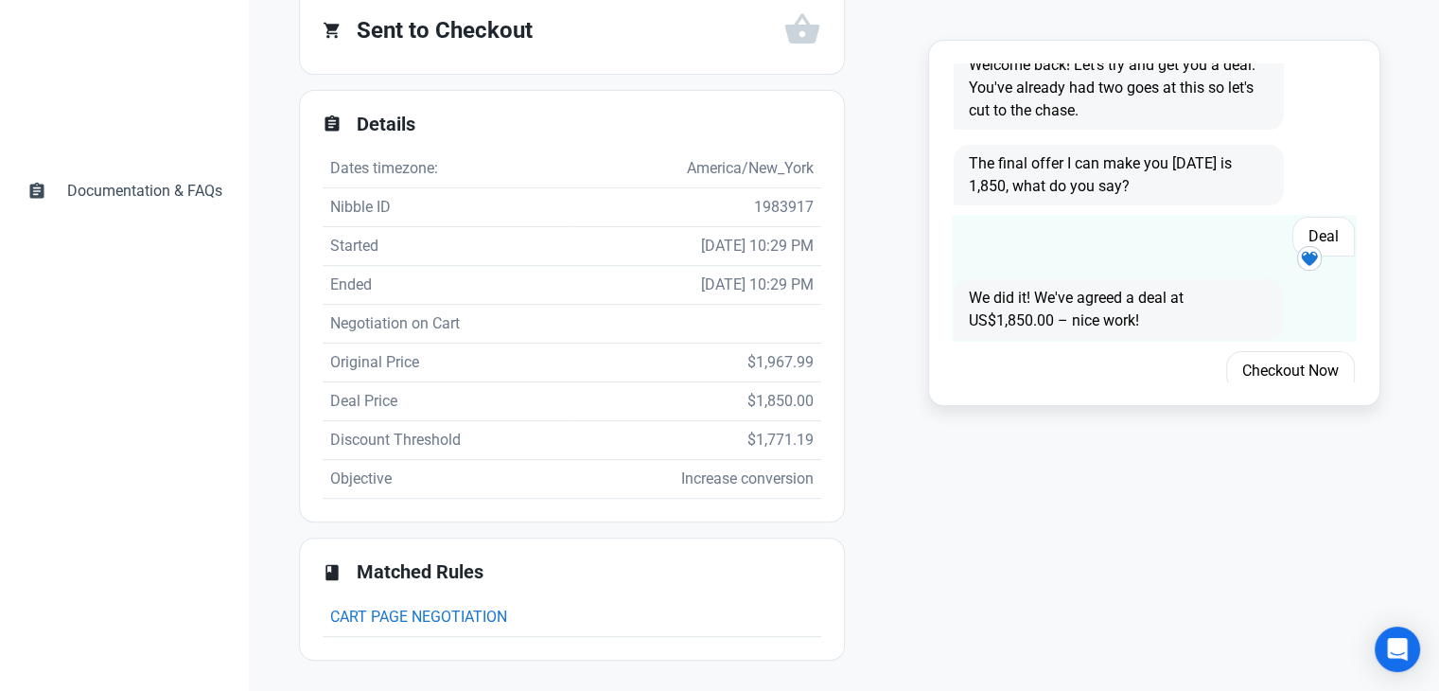
scroll to position [51, 0]
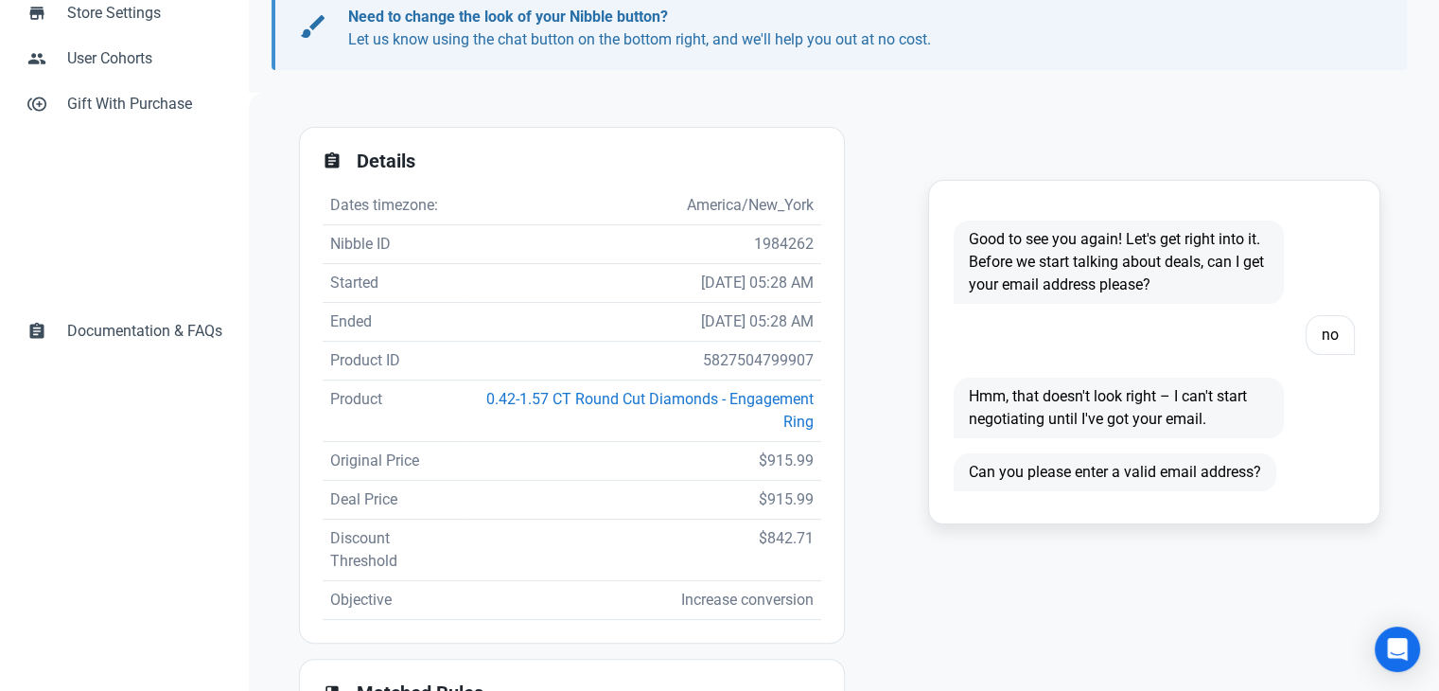
scroll to position [378, 0]
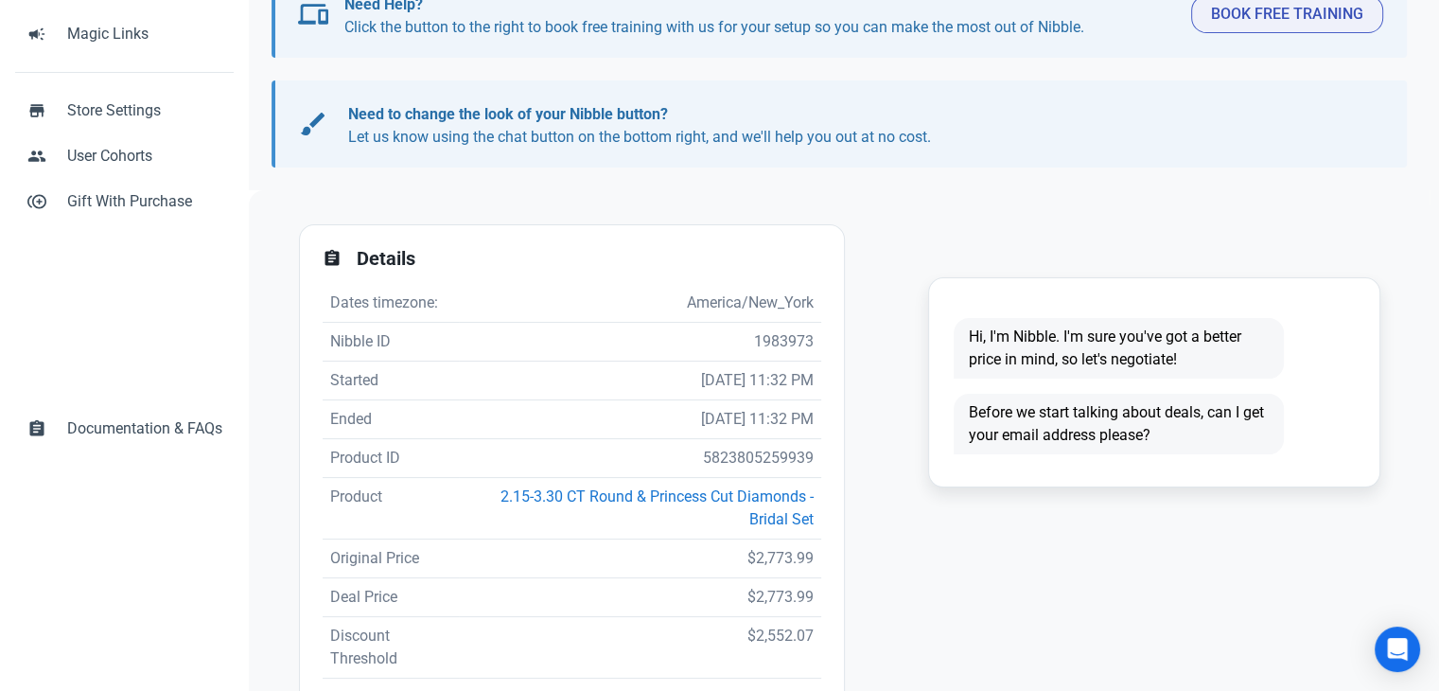
scroll to position [378, 0]
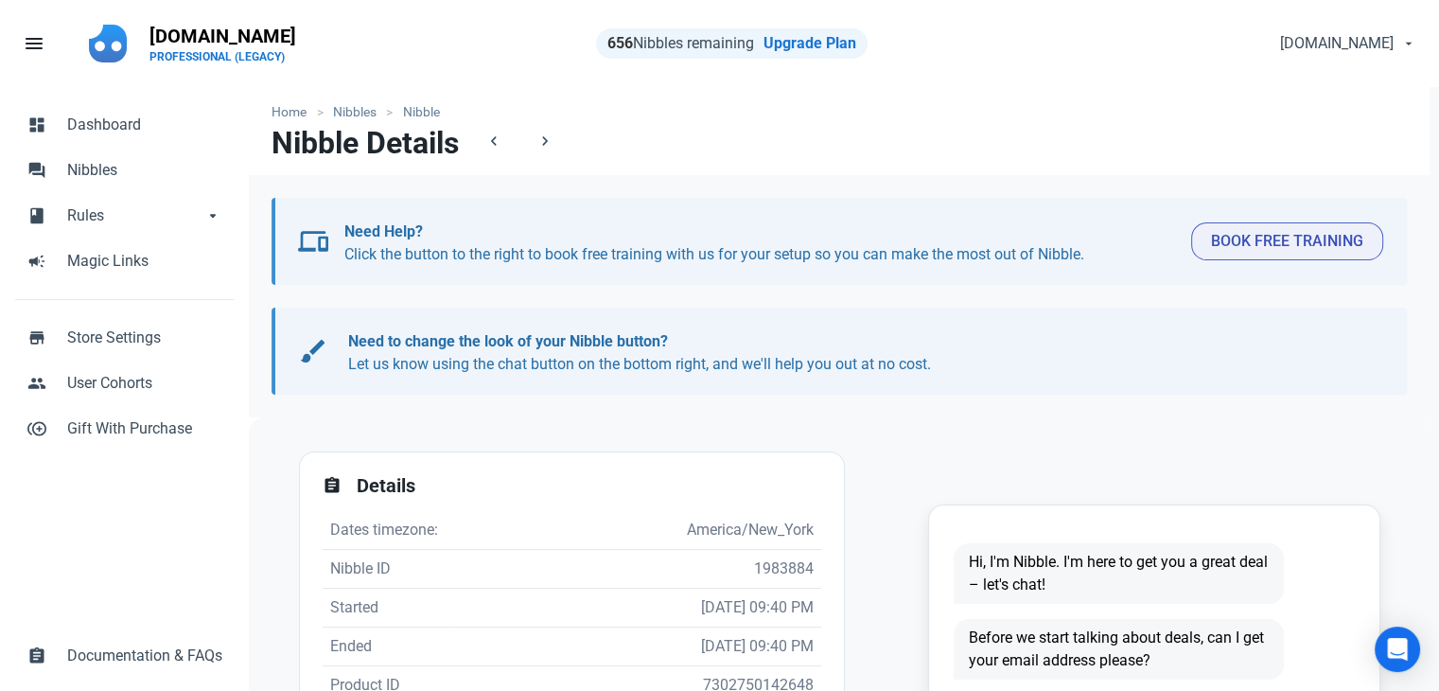
scroll to position [484, 0]
